Goal: Use online tool/utility: Utilize a website feature to perform a specific function

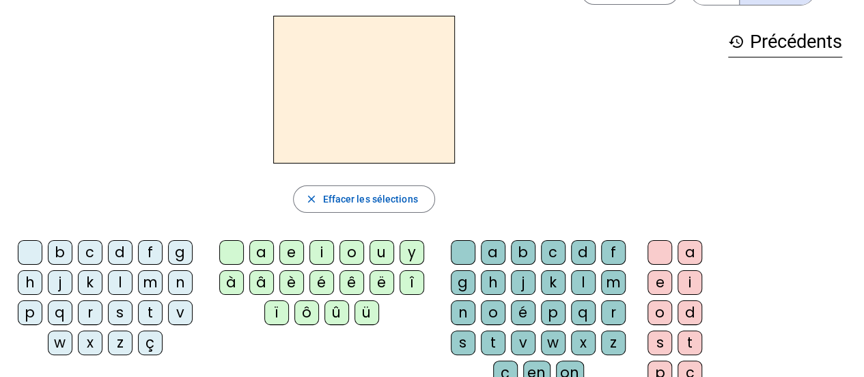
scroll to position [50, 0]
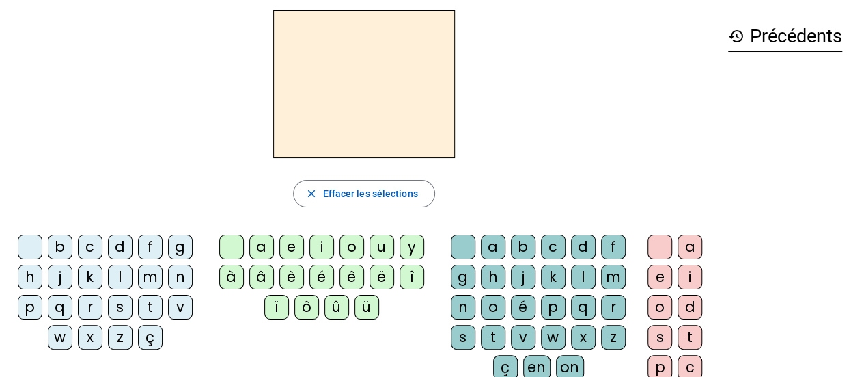
click at [118, 276] on div "l" at bounding box center [120, 276] width 25 height 25
click at [291, 243] on div "e" at bounding box center [291, 246] width 25 height 25
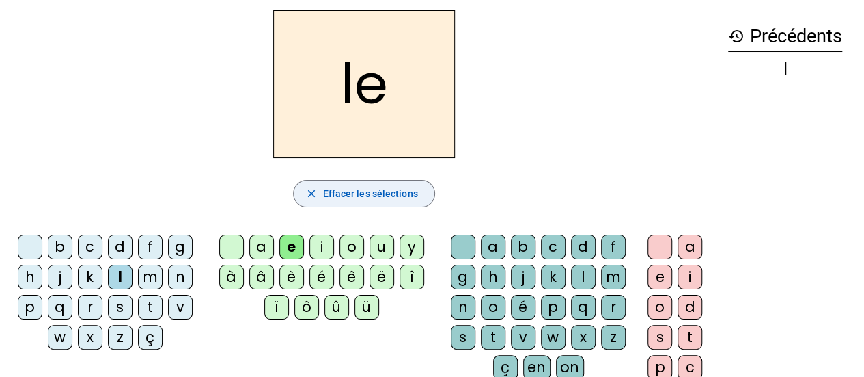
click at [312, 192] on mat-icon "close" at bounding box center [311, 193] width 12 height 12
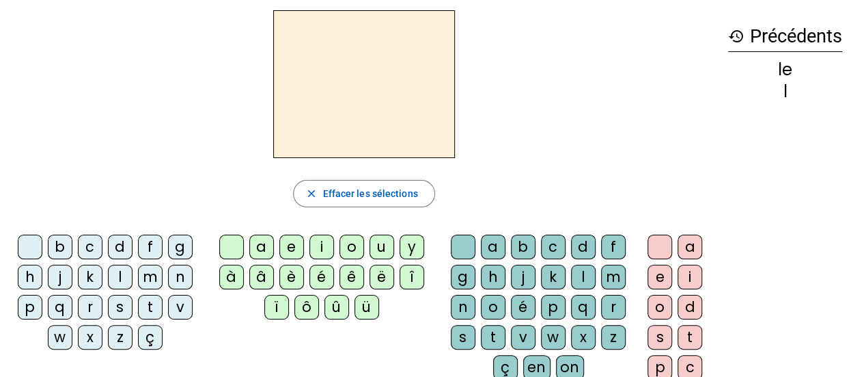
click at [122, 271] on div "l" at bounding box center [120, 276] width 25 height 25
click at [258, 243] on div "a" at bounding box center [261, 246] width 25 height 25
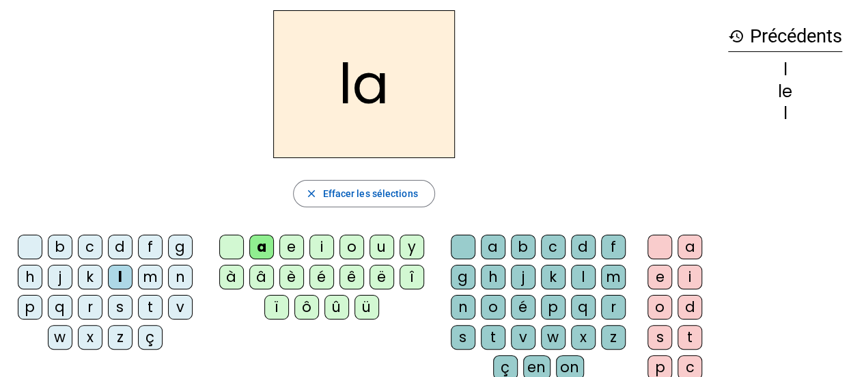
click at [309, 193] on mat-icon "close" at bounding box center [311, 193] width 12 height 12
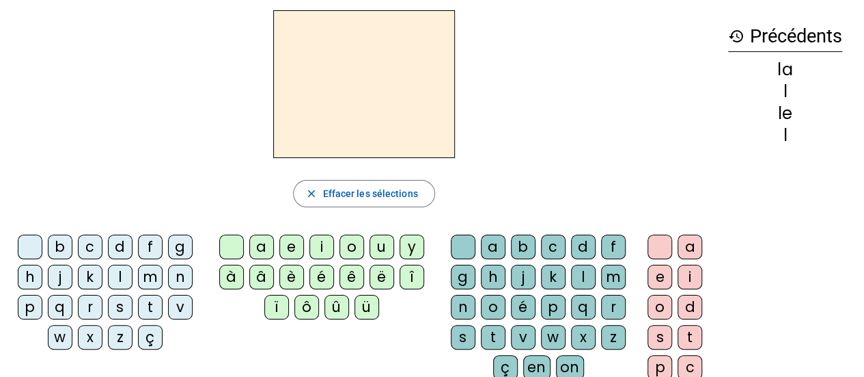
click at [150, 309] on div "t" at bounding box center [150, 307] width 25 height 25
click at [293, 246] on div "e" at bounding box center [291, 246] width 25 height 25
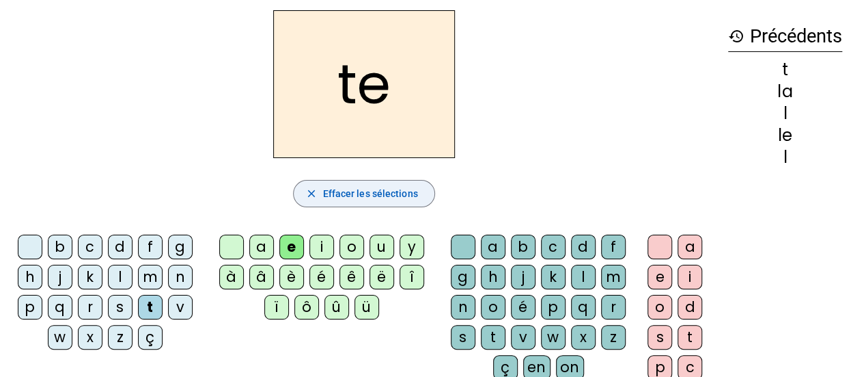
click at [350, 189] on span "Effacer les sélections" at bounding box center [370, 193] width 95 height 16
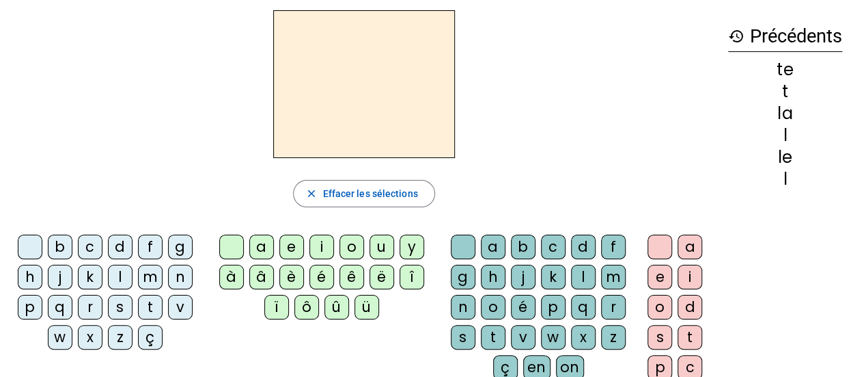
click at [122, 276] on div "l" at bounding box center [120, 276] width 25 height 25
click at [379, 249] on div "u" at bounding box center [382, 246] width 25 height 25
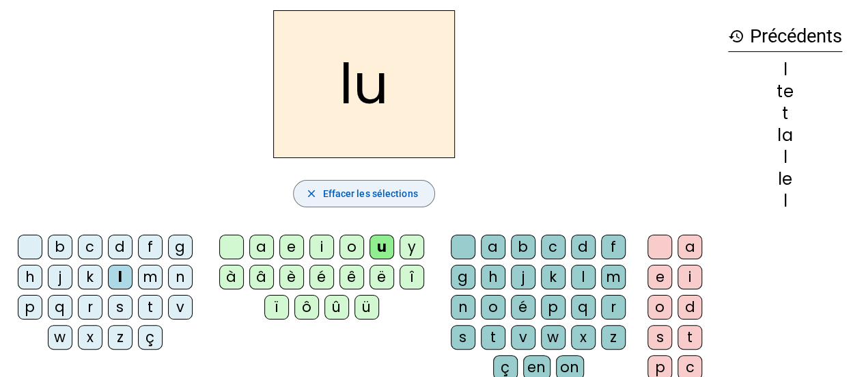
click at [310, 190] on mat-icon "close" at bounding box center [311, 193] width 12 height 12
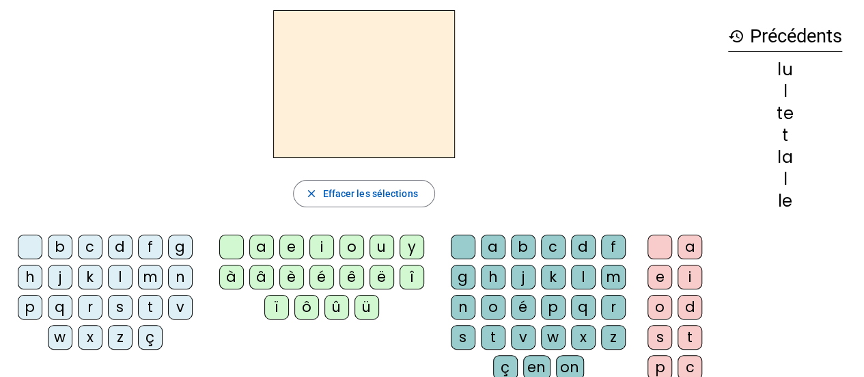
click at [150, 247] on div "f" at bounding box center [150, 246] width 25 height 25
click at [149, 247] on div "f" at bounding box center [150, 246] width 25 height 25
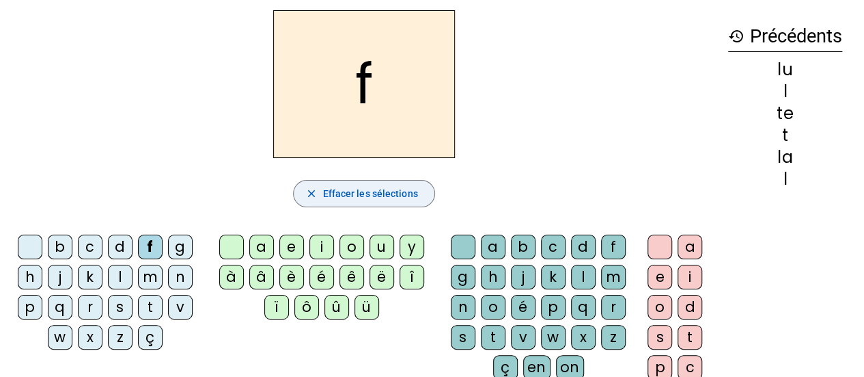
click at [314, 189] on mat-icon "close" at bounding box center [311, 193] width 12 height 12
click at [90, 305] on div "r" at bounding box center [90, 307] width 25 height 25
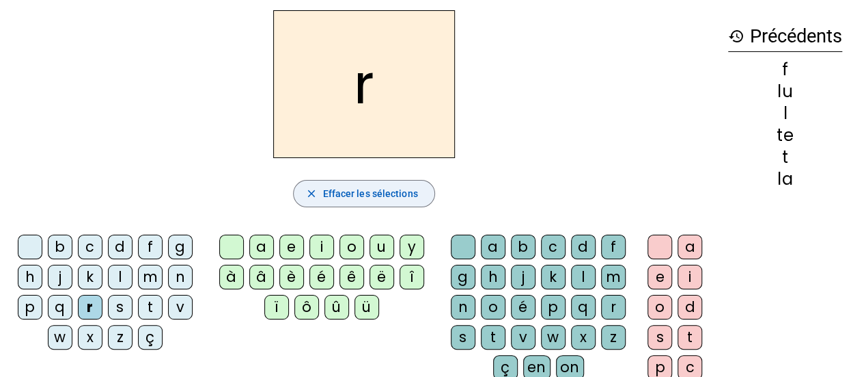
click at [310, 190] on mat-icon "close" at bounding box center [311, 193] width 12 height 12
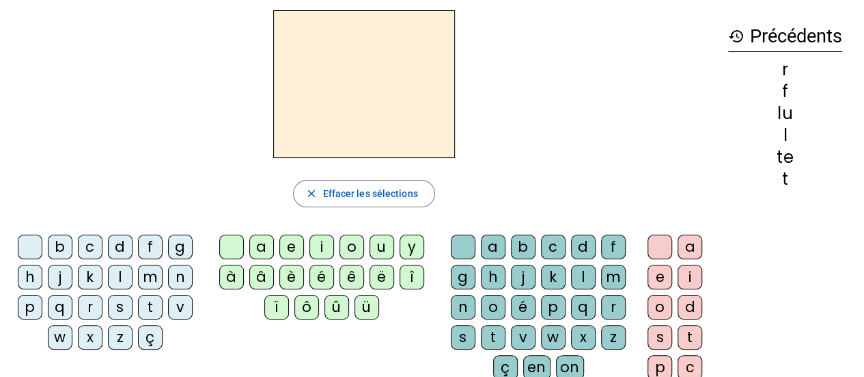
click at [146, 304] on div "t" at bounding box center [150, 307] width 25 height 25
click at [253, 242] on div "a" at bounding box center [261, 246] width 25 height 25
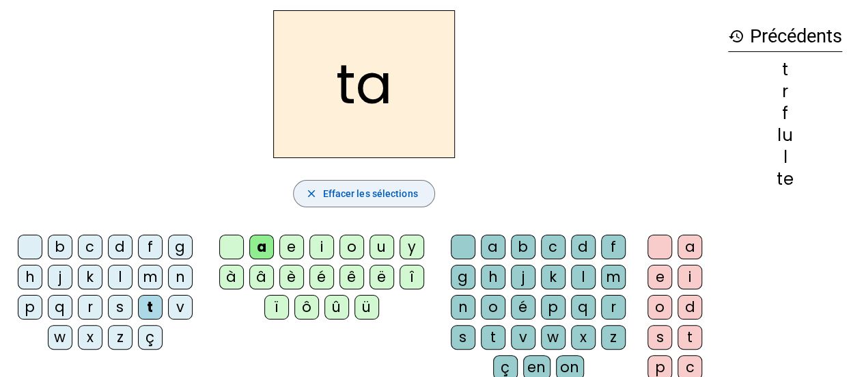
click at [307, 195] on mat-icon "close" at bounding box center [311, 193] width 12 height 12
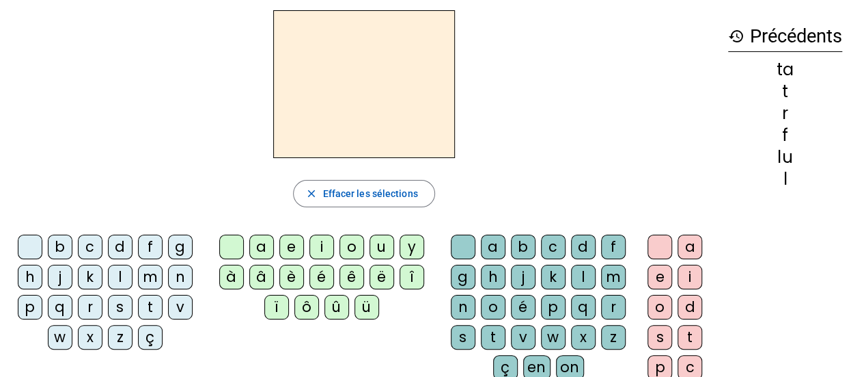
click at [152, 303] on div "t" at bounding box center [150, 307] width 25 height 25
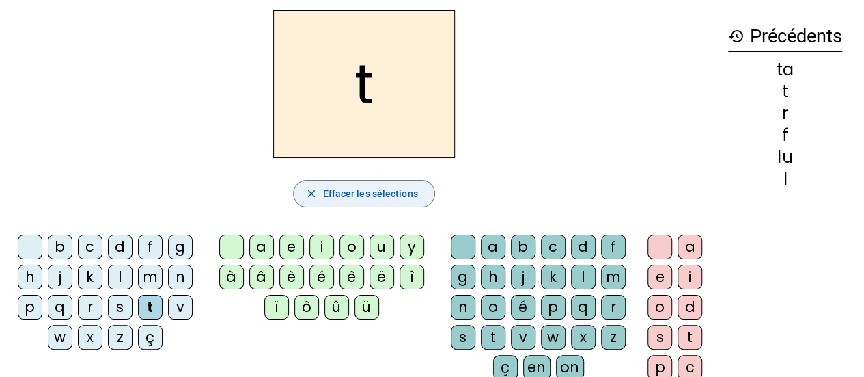
click at [313, 196] on mat-icon "close" at bounding box center [311, 193] width 12 height 12
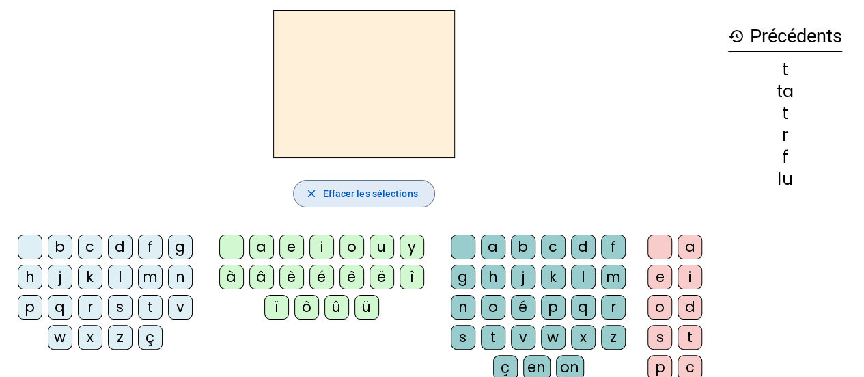
click at [118, 251] on div "d" at bounding box center [120, 246] width 25 height 25
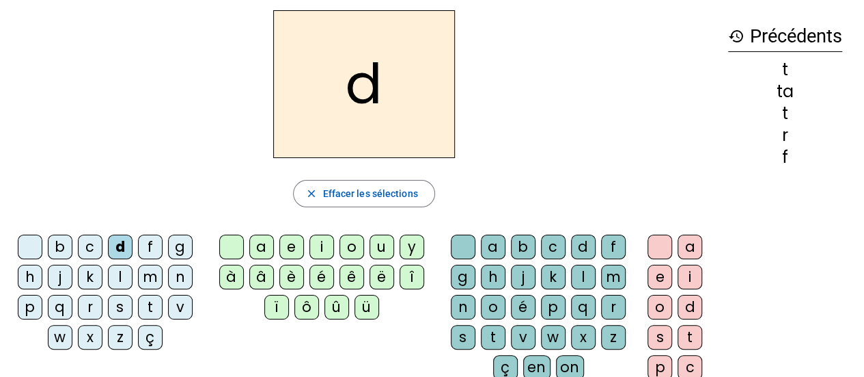
click at [381, 249] on div "u" at bounding box center [382, 246] width 25 height 25
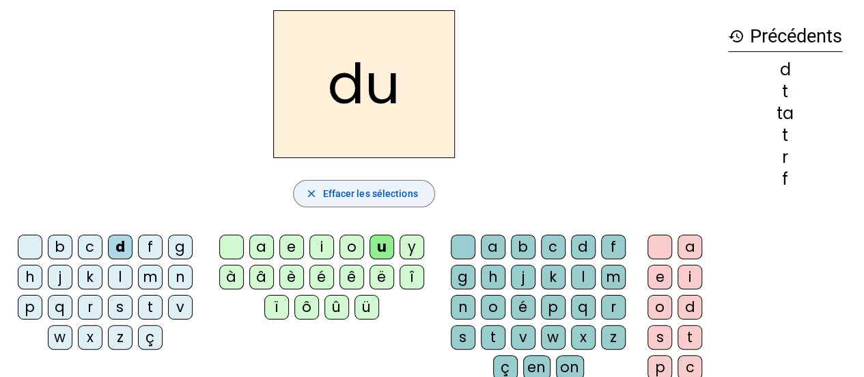
click at [310, 193] on mat-icon "close" at bounding box center [311, 193] width 12 height 12
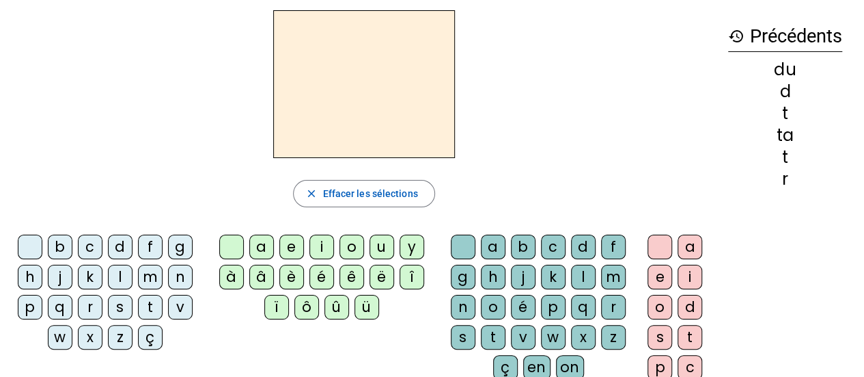
click at [124, 250] on div "d" at bounding box center [120, 246] width 25 height 25
click at [292, 238] on div "e" at bounding box center [291, 246] width 25 height 25
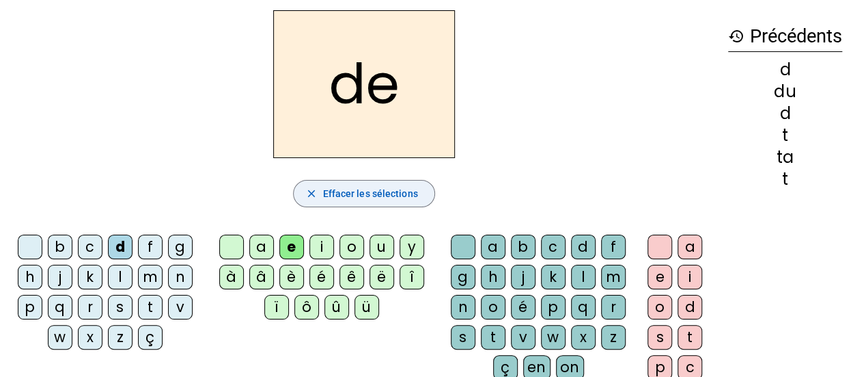
click at [348, 195] on span "Effacer les sélections" at bounding box center [370, 193] width 95 height 16
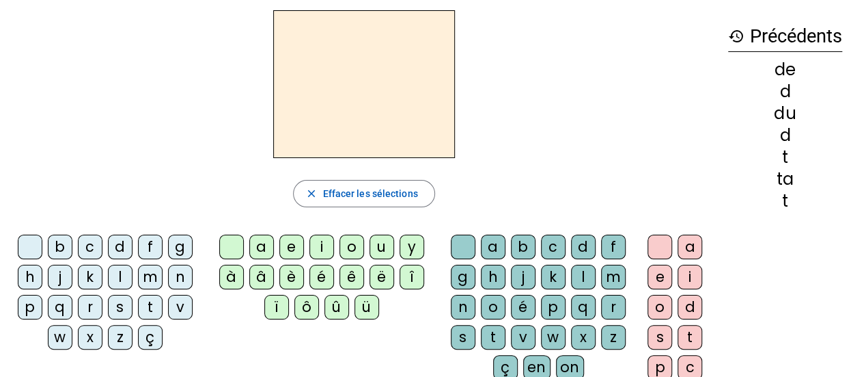
click at [116, 251] on div "d" at bounding box center [120, 246] width 25 height 25
click at [256, 249] on div "a" at bounding box center [261, 246] width 25 height 25
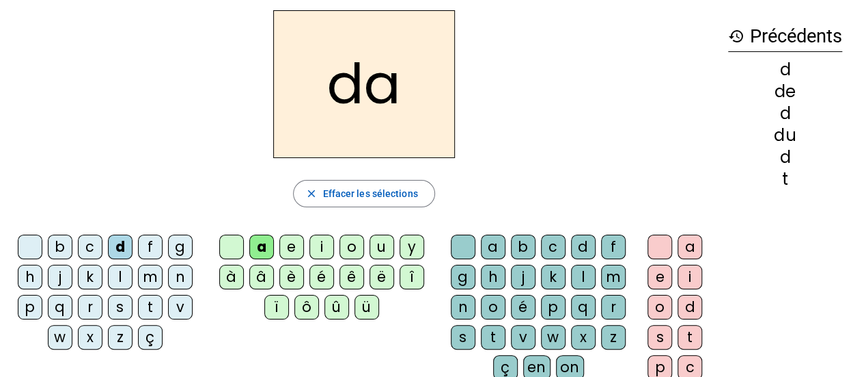
click at [313, 192] on mat-icon "close" at bounding box center [311, 193] width 12 height 12
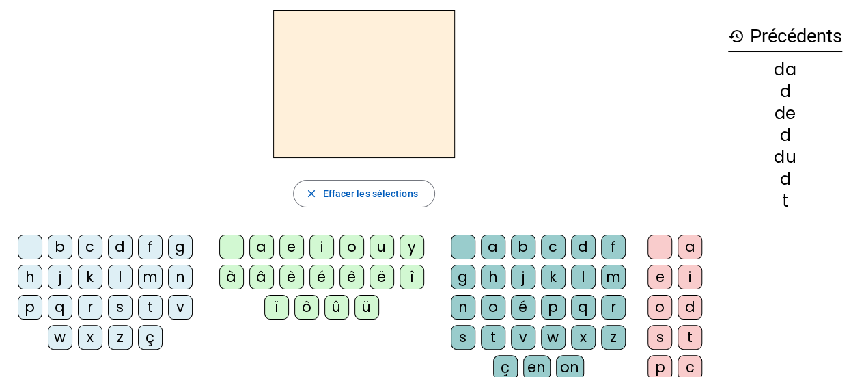
click at [138, 335] on div "ç" at bounding box center [150, 337] width 25 height 25
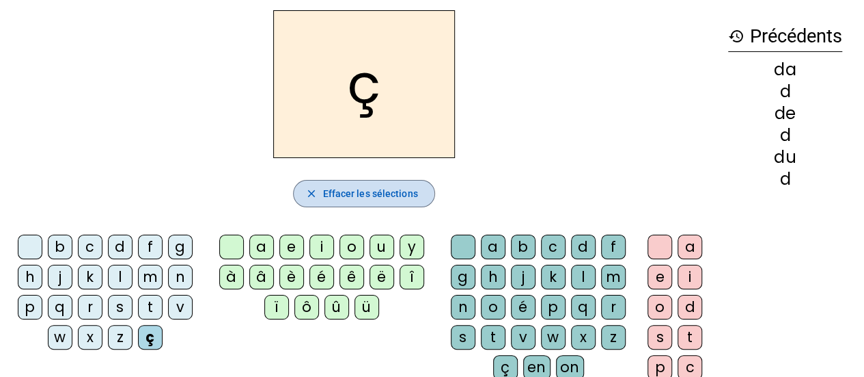
click at [310, 190] on mat-icon "close" at bounding box center [311, 193] width 12 height 12
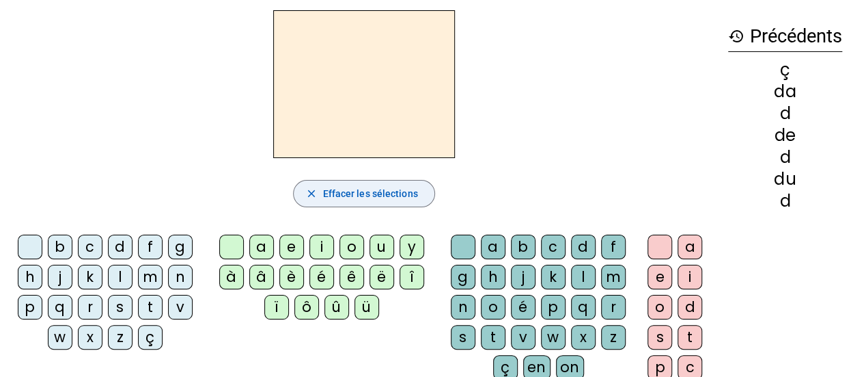
click at [120, 272] on div "l" at bounding box center [120, 276] width 25 height 25
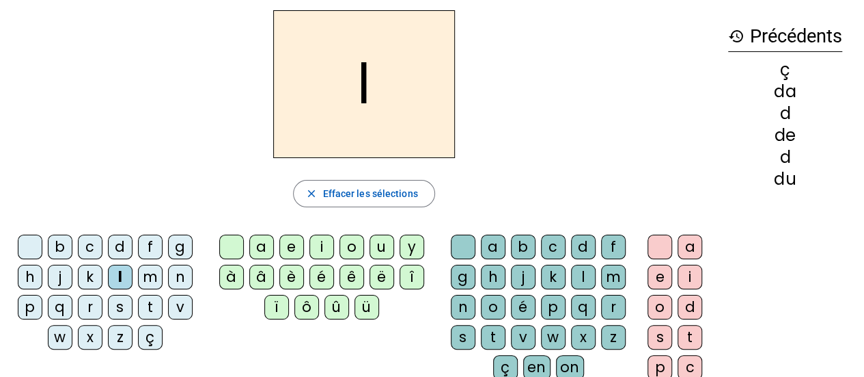
click at [292, 245] on div "e" at bounding box center [291, 246] width 25 height 25
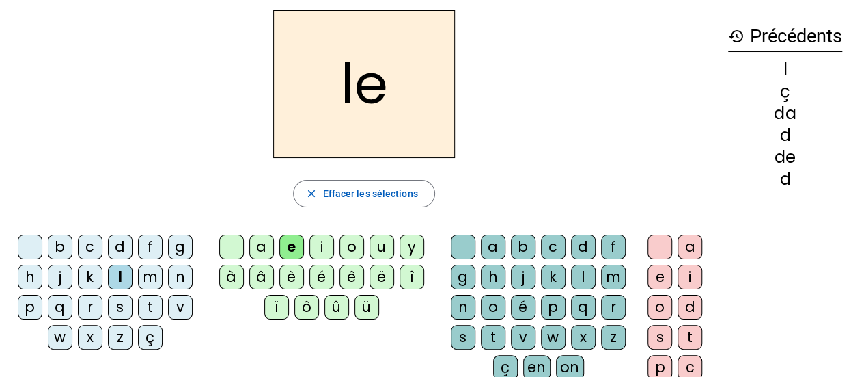
click at [315, 189] on mat-icon "close" at bounding box center [311, 193] width 12 height 12
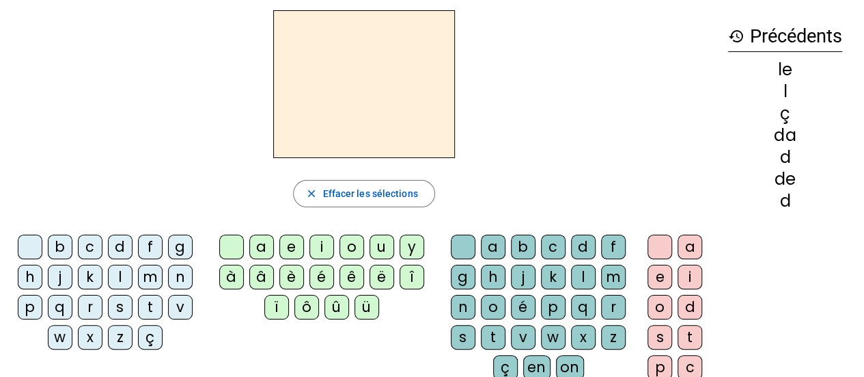
click at [145, 310] on div "t" at bounding box center [150, 307] width 25 height 25
click at [465, 185] on div "close Effacer les sélections" at bounding box center [364, 193] width 707 height 27
click at [377, 244] on div "u" at bounding box center [382, 246] width 25 height 25
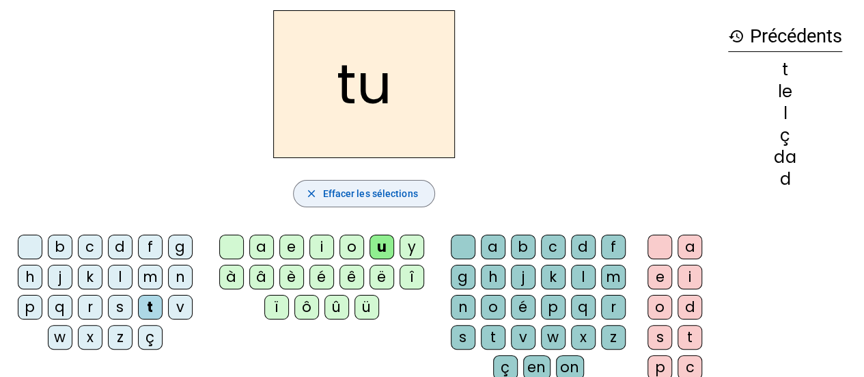
click at [310, 190] on mat-icon "close" at bounding box center [311, 193] width 12 height 12
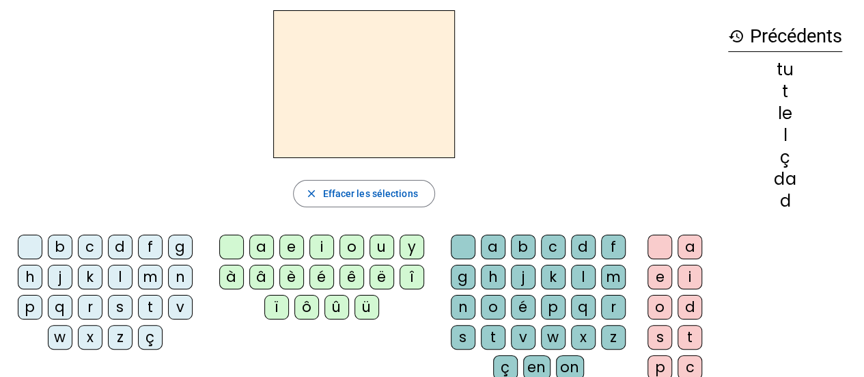
click at [119, 276] on div "l" at bounding box center [120, 276] width 25 height 25
click at [380, 249] on div "u" at bounding box center [382, 246] width 25 height 25
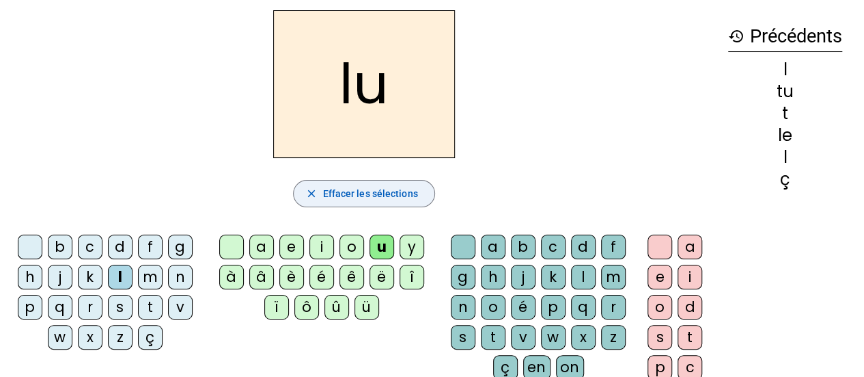
click at [314, 191] on mat-icon "close" at bounding box center [311, 193] width 12 height 12
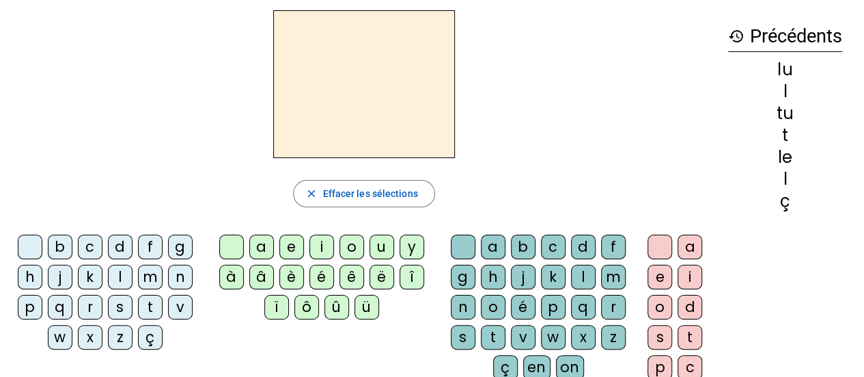
click at [122, 246] on div "d" at bounding box center [120, 246] width 25 height 25
click at [372, 251] on div "u" at bounding box center [382, 246] width 25 height 25
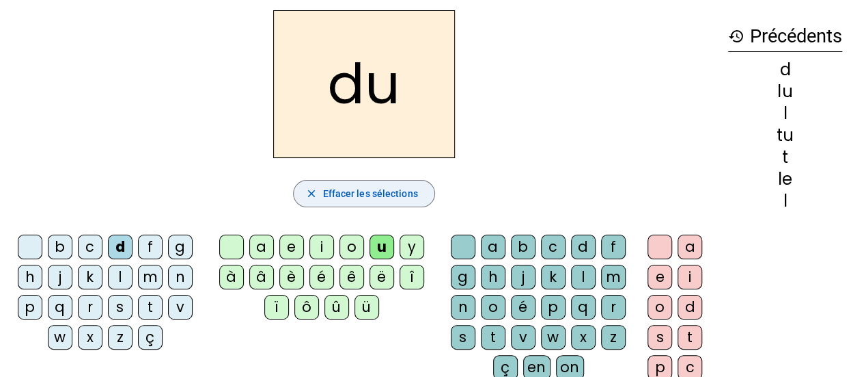
click at [313, 193] on mat-icon "close" at bounding box center [311, 193] width 12 height 12
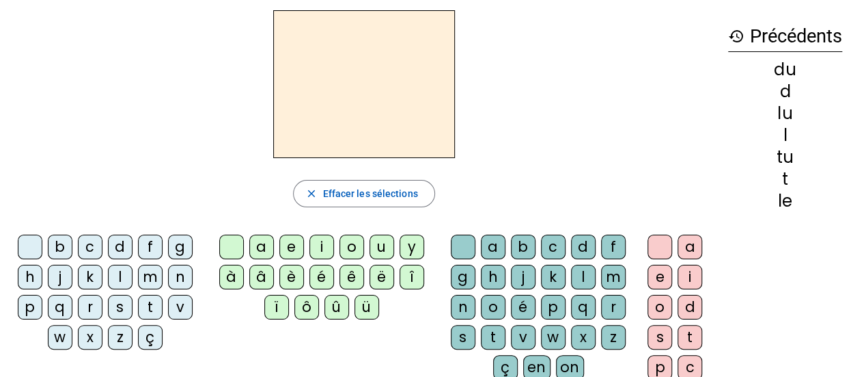
click at [119, 249] on div "d" at bounding box center [120, 246] width 25 height 25
click at [264, 251] on div "a" at bounding box center [261, 246] width 25 height 25
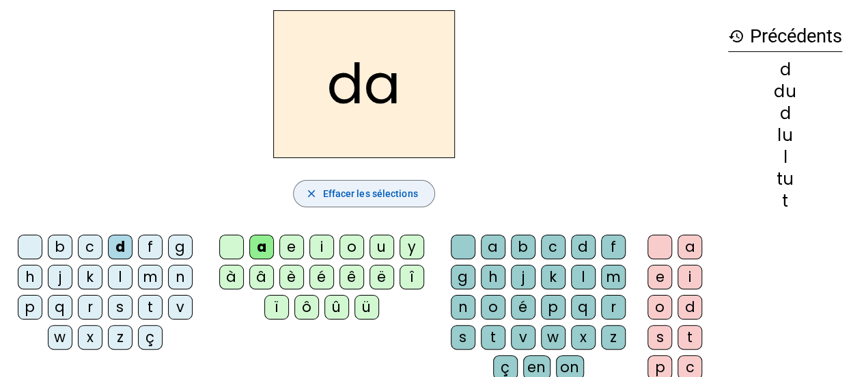
click at [321, 193] on span "button" at bounding box center [364, 193] width 140 height 33
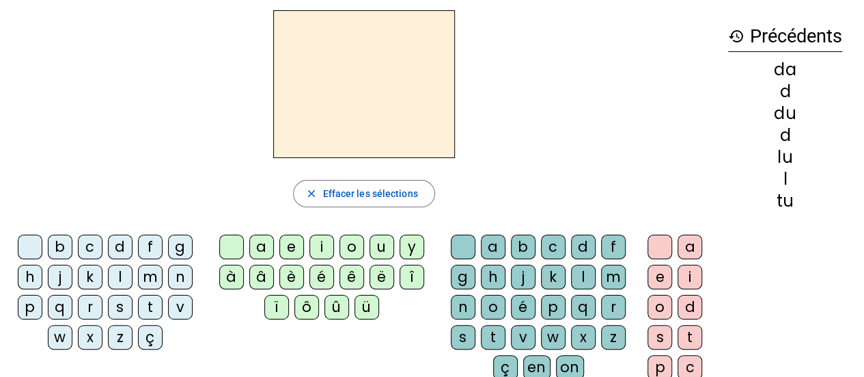
click at [127, 243] on div "d" at bounding box center [120, 246] width 25 height 25
click at [264, 245] on div "a" at bounding box center [261, 246] width 25 height 25
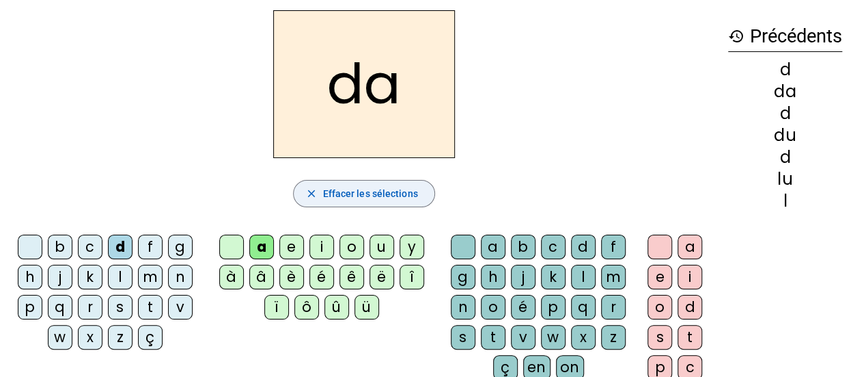
click at [323, 198] on span "Effacer les sélections" at bounding box center [370, 193] width 95 height 16
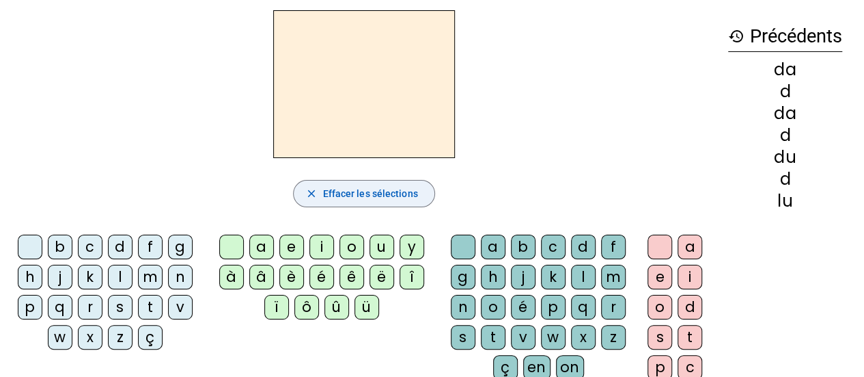
click at [120, 245] on div "d" at bounding box center [120, 246] width 25 height 25
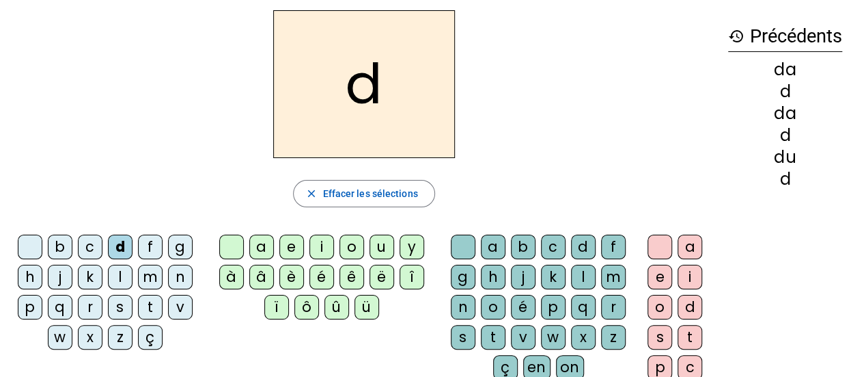
click at [347, 251] on div "o" at bounding box center [352, 246] width 25 height 25
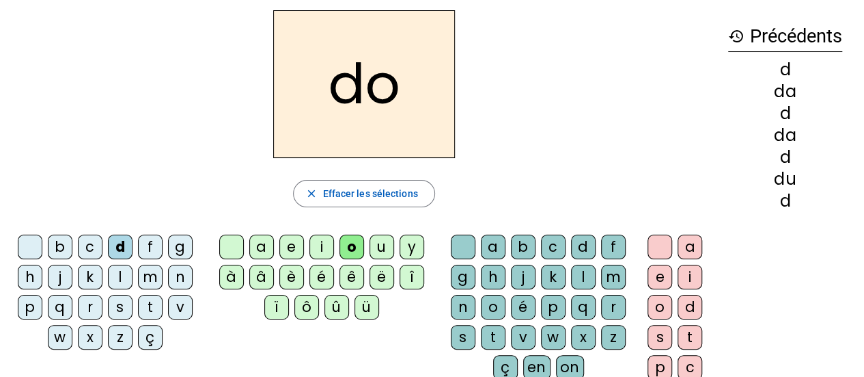
click at [313, 194] on mat-icon "close" at bounding box center [311, 193] width 12 height 12
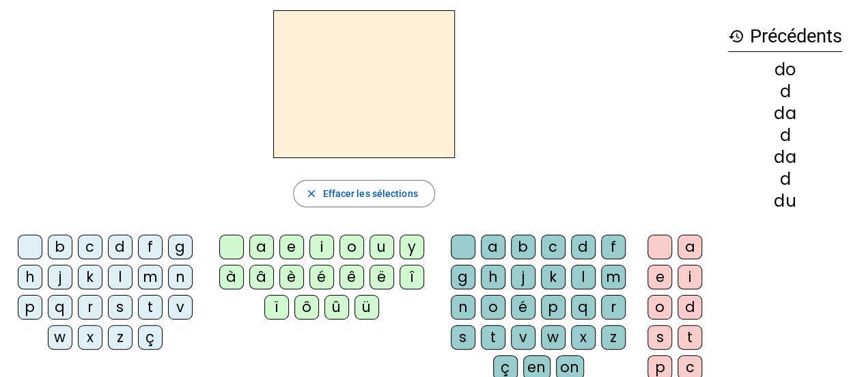
click at [120, 249] on div "d" at bounding box center [120, 246] width 25 height 25
click at [359, 216] on div "d close Effacer les sélections b c d f g h j k l m n p q r s t v w x z ç a e i …" at bounding box center [364, 230] width 707 height 440
click at [295, 244] on div "e" at bounding box center [291, 246] width 25 height 25
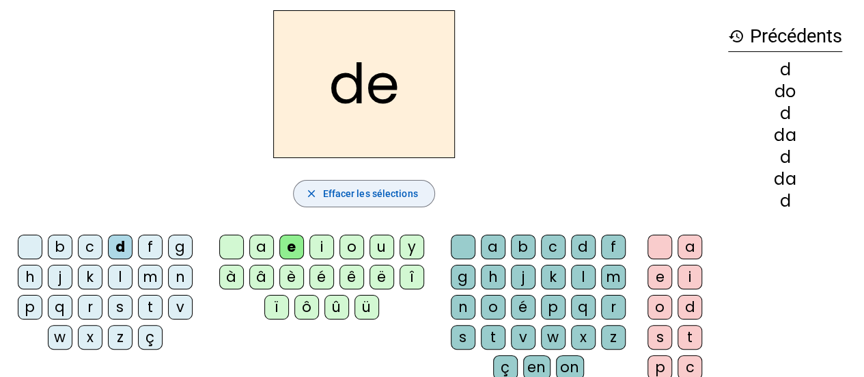
click at [310, 194] on mat-icon "close" at bounding box center [311, 193] width 12 height 12
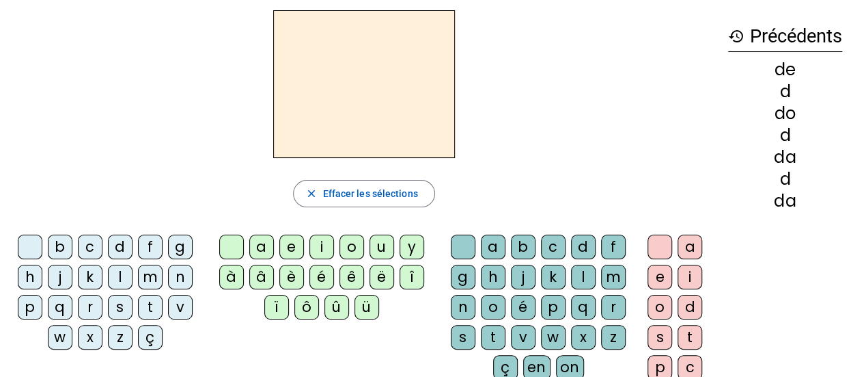
click at [115, 249] on div "d" at bounding box center [120, 246] width 25 height 25
click at [266, 245] on div "a" at bounding box center [261, 246] width 25 height 25
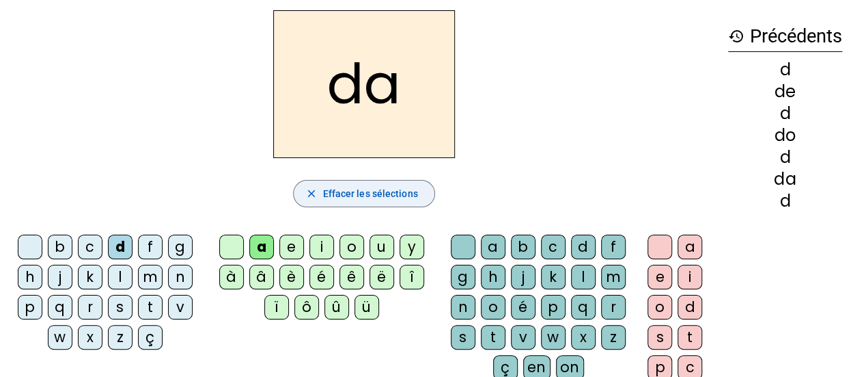
click at [310, 193] on mat-icon "close" at bounding box center [311, 193] width 12 height 12
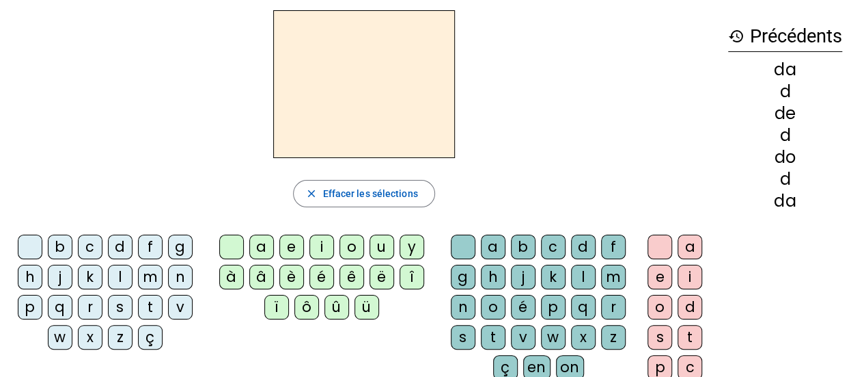
click at [120, 243] on div "d" at bounding box center [120, 246] width 25 height 25
click at [374, 253] on div "u" at bounding box center [382, 246] width 25 height 25
